Goal: Contribute content: Contribute content

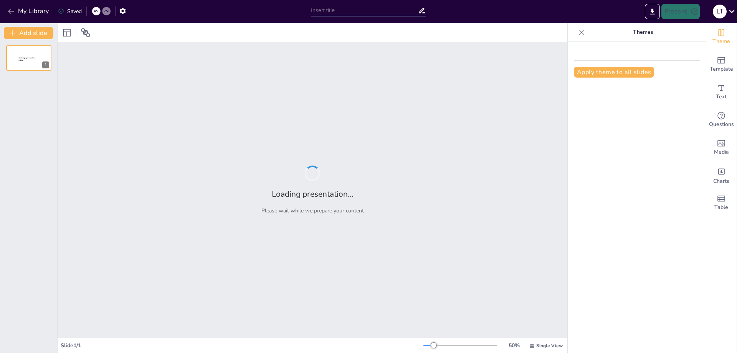
type input "Impacto de la Energía en el Desarrollo Sostenible"
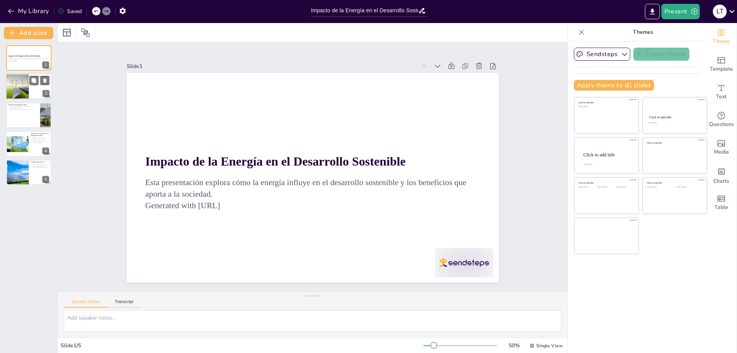
click at [21, 93] on div at bounding box center [17, 87] width 26 height 26
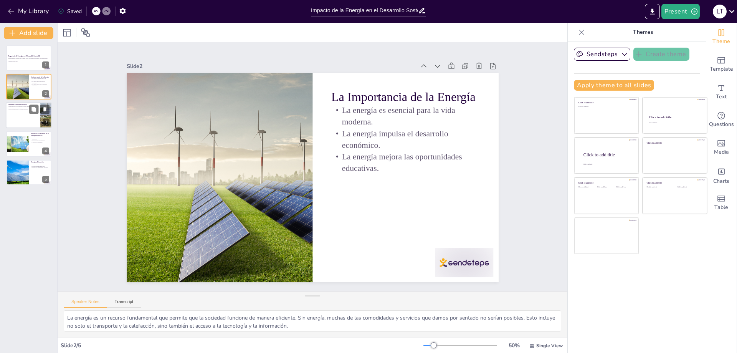
click at [26, 117] on div at bounding box center [29, 115] width 46 height 26
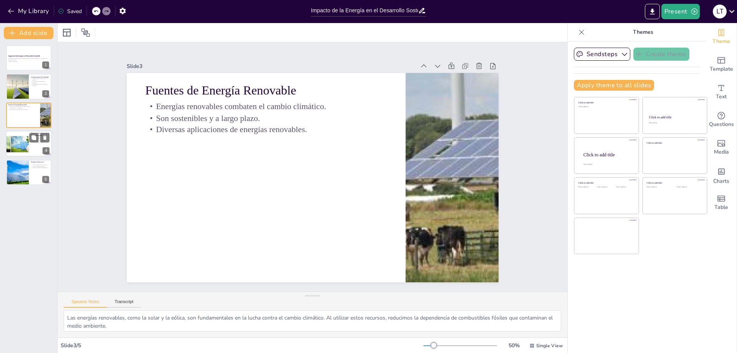
click at [28, 142] on div at bounding box center [17, 144] width 46 height 26
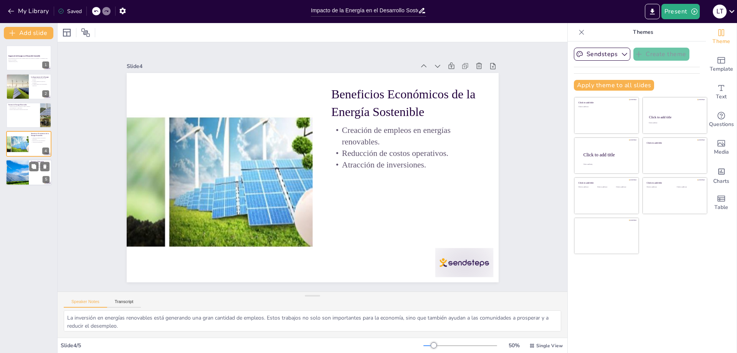
click at [17, 160] on div "Energía y Educación Acceso a energía mejora la educación. Uso de tecnología en …" at bounding box center [29, 172] width 46 height 26
type textarea "El acceso a energía limpia y asequible es fundamental para que las escuelas ofr…"
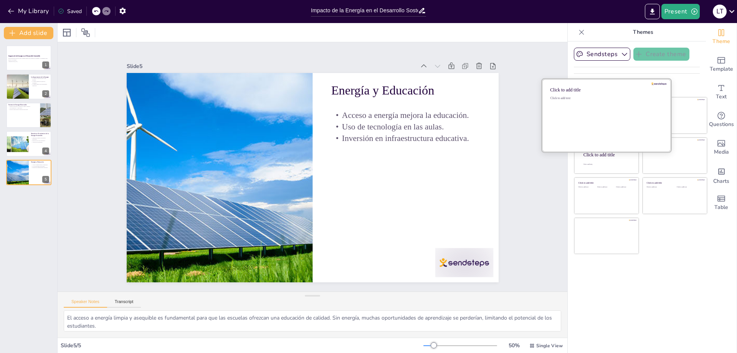
click at [581, 112] on div "Click to add text" at bounding box center [605, 120] width 110 height 48
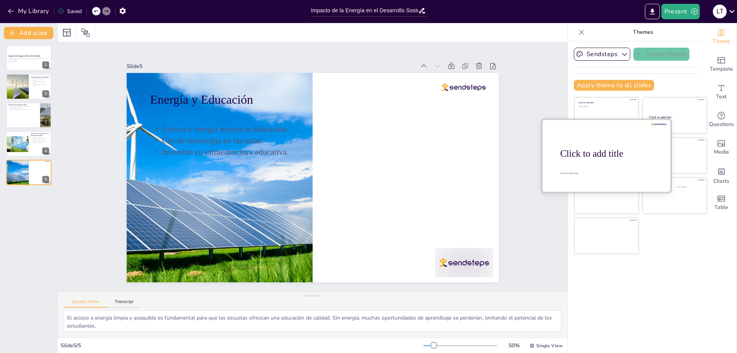
click at [593, 138] on div at bounding box center [606, 155] width 129 height 73
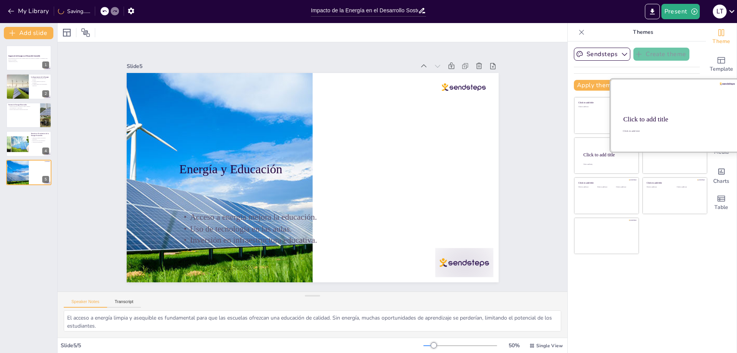
click at [677, 107] on div at bounding box center [674, 115] width 129 height 73
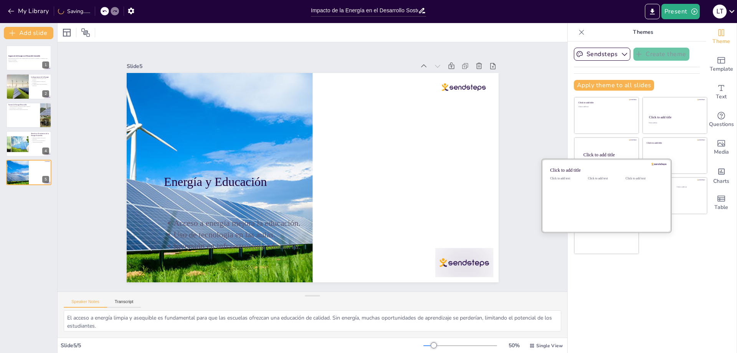
click at [608, 208] on div "Click to add text" at bounding box center [605, 201] width 35 height 48
